Goal: Find specific page/section: Find specific page/section

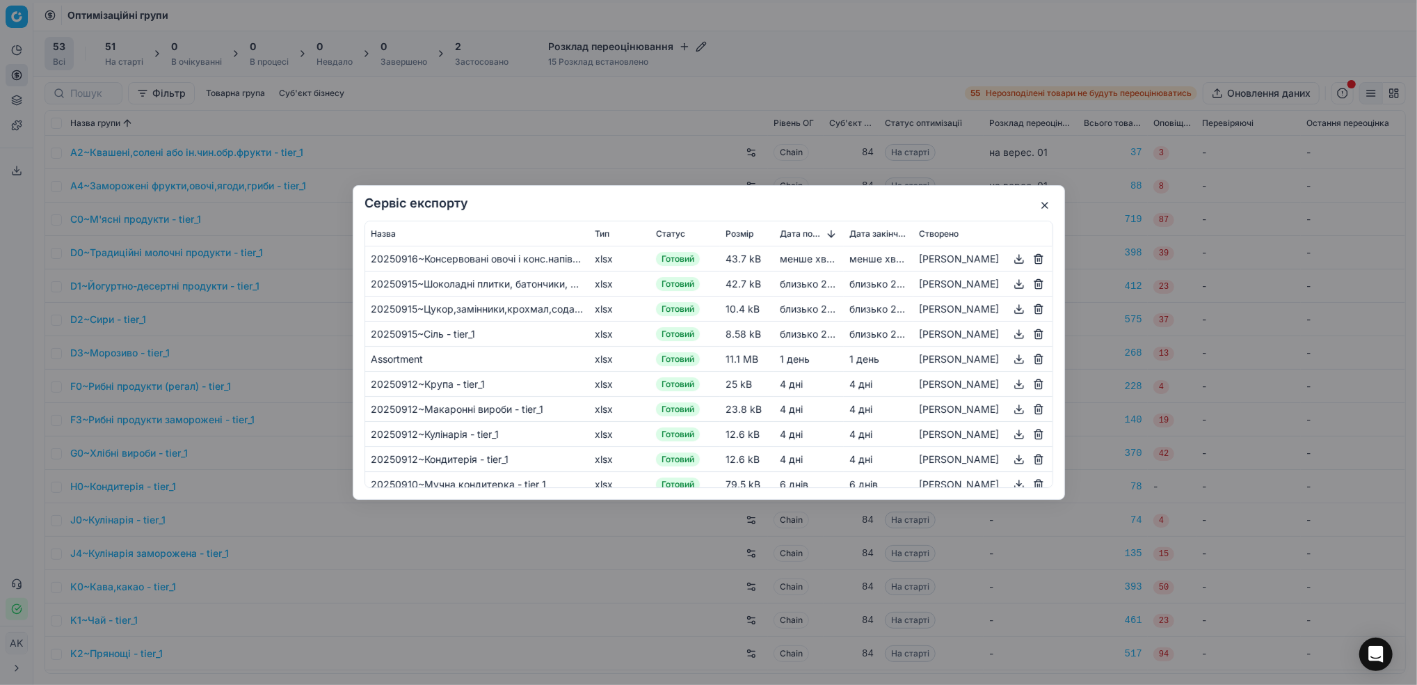
click at [1047, 209] on button "button" at bounding box center [1045, 205] width 17 height 17
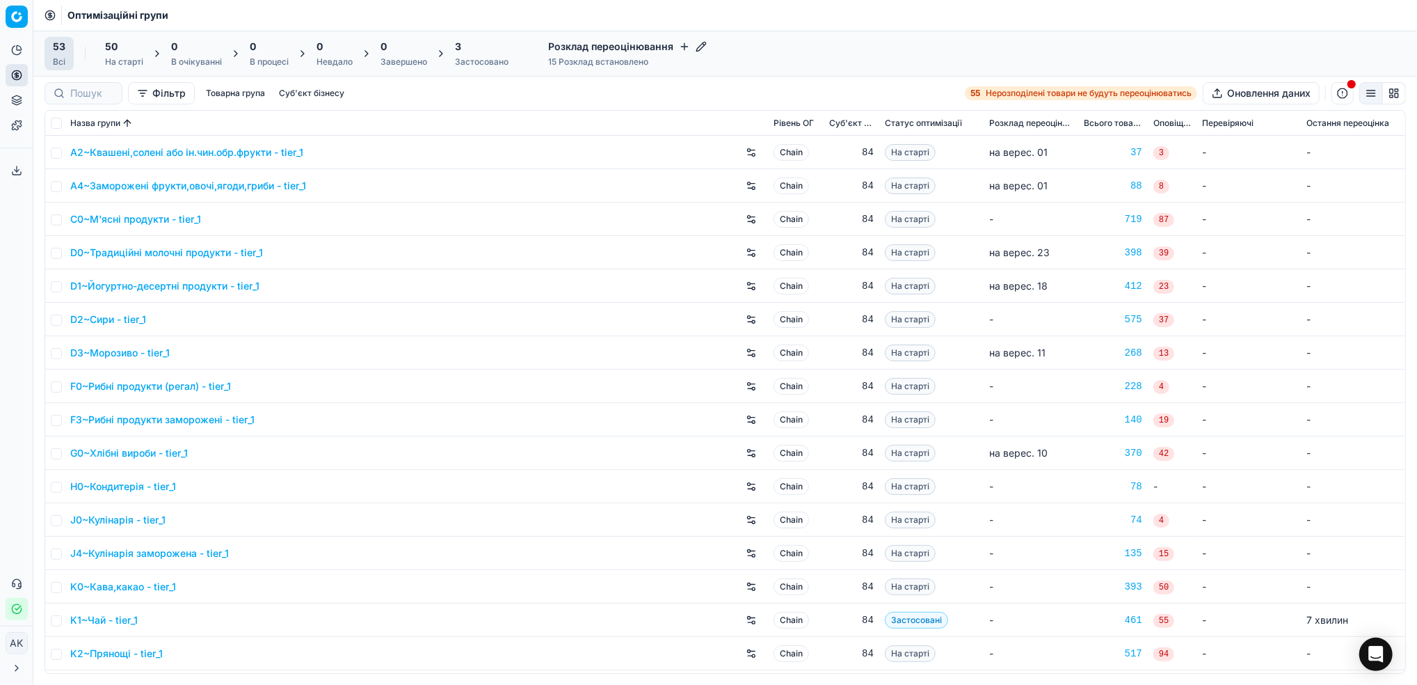
click at [318, 93] on button "Суб'єкт бізнесу" at bounding box center [311, 93] width 77 height 17
click at [207, 164] on icon "button" at bounding box center [208, 161] width 3 height 6
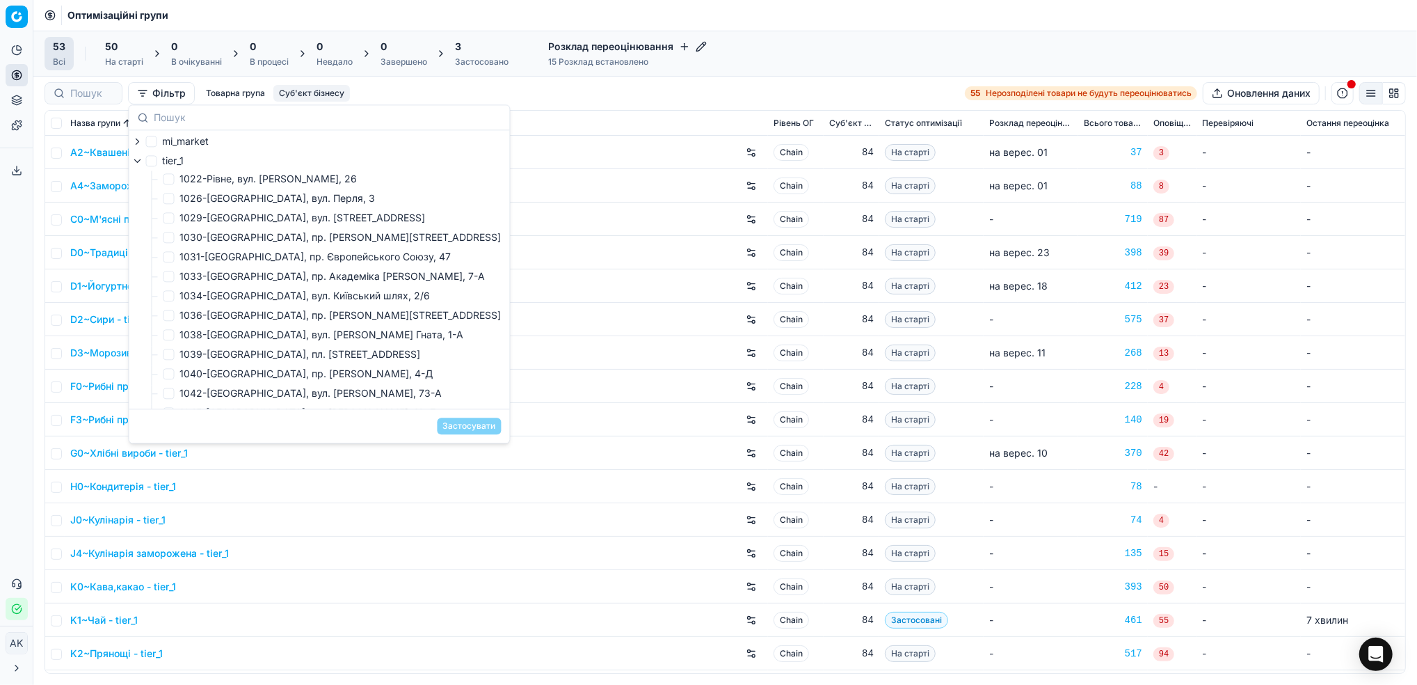
click at [136, 161] on icon "button" at bounding box center [137, 160] width 11 height 11
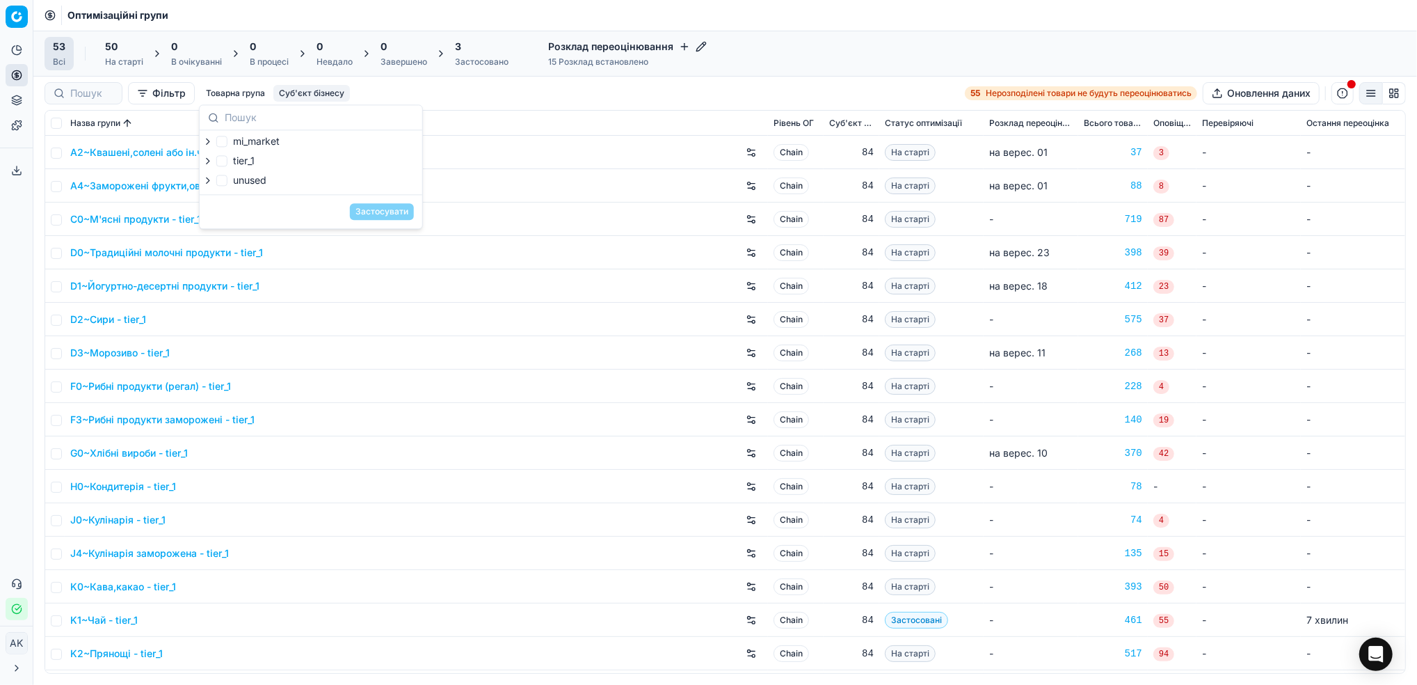
click at [205, 182] on icon "button" at bounding box center [207, 180] width 11 height 11
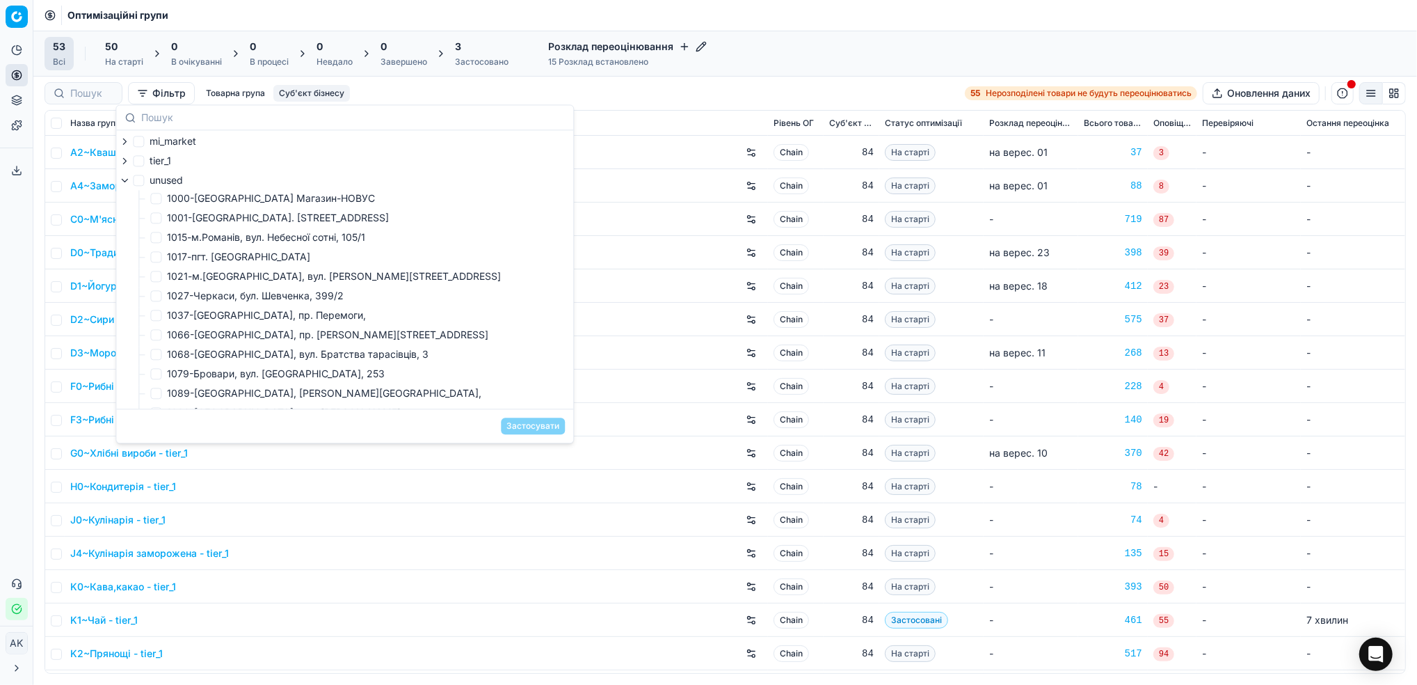
click at [124, 182] on icon "button" at bounding box center [125, 180] width 6 height 3
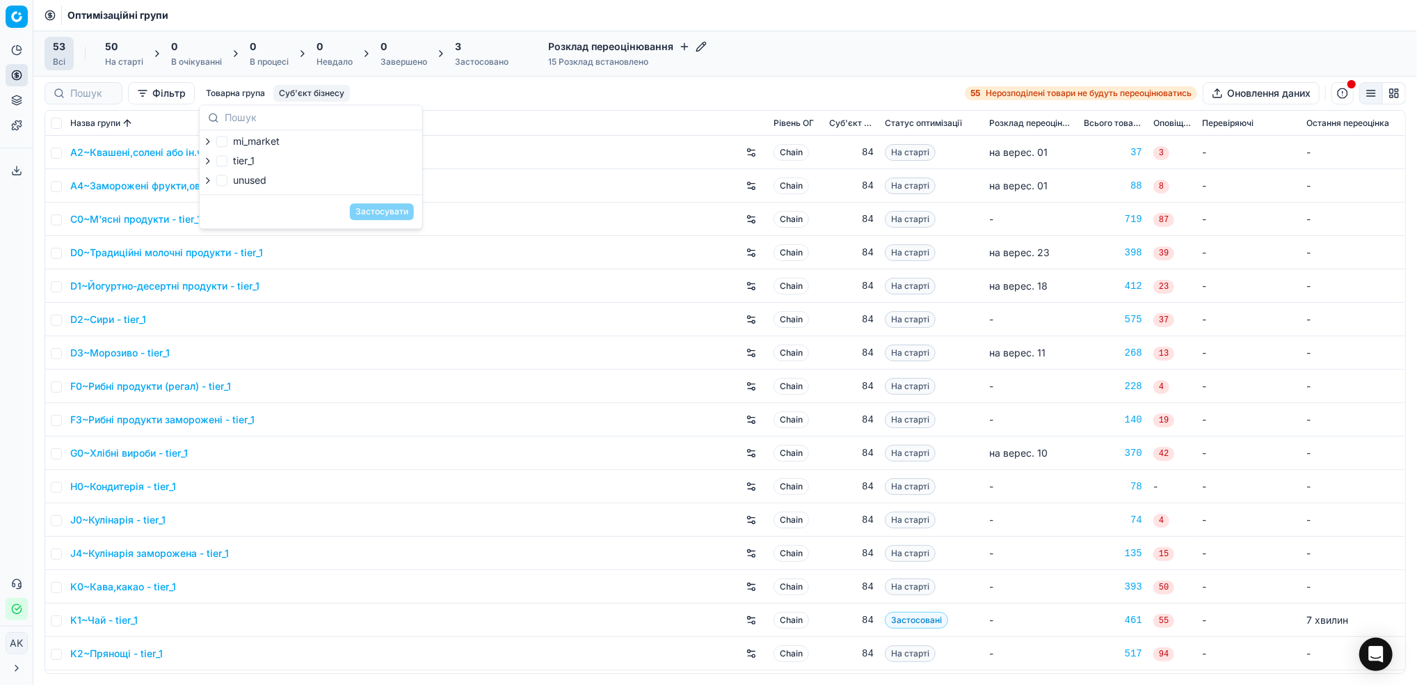
click at [505, 95] on div "Фільтр Товарна група Суб'єкт бізнесу 55 Нерозподілені товари не будуть переоцін…" at bounding box center [726, 93] width 1362 height 22
